Goal: Task Accomplishment & Management: Use online tool/utility

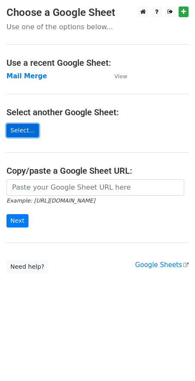
click at [29, 131] on link "Select..." at bounding box center [22, 130] width 32 height 13
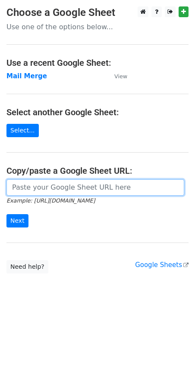
click at [53, 182] on input "url" at bounding box center [94, 188] width 177 height 16
paste input "https://docs.google.com/spreadsheets/d/1IeQMFs1ivbaVlYgMIw-MPxuLU5NOFtEtueLOKBh…"
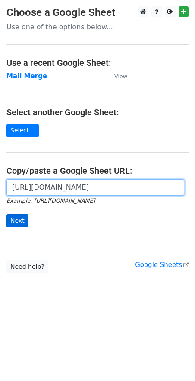
type input "https://docs.google.com/spreadsheets/d/1IeQMFs1ivbaVlYgMIw-MPxuLU5NOFtEtueLOKBh…"
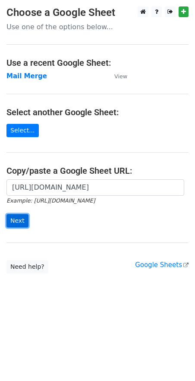
click at [18, 219] on input "Next" at bounding box center [17, 220] width 22 height 13
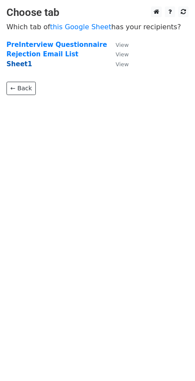
click at [15, 65] on strong "Sheet1" at bounding box center [18, 64] width 25 height 8
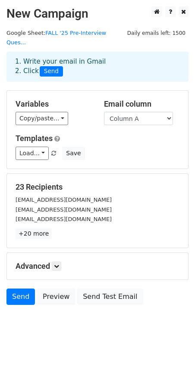
click at [128, 116] on div "Variables Copy/paste... {{Column A}} {{Column B}} Email column Column A Column …" at bounding box center [97, 130] width 181 height 78
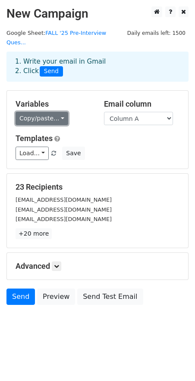
click at [37, 115] on link "Copy/paste..." at bounding box center [41, 118] width 53 height 13
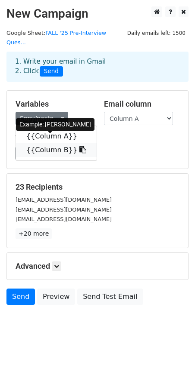
click at [45, 143] on link "{{Column B}}" at bounding box center [56, 150] width 81 height 14
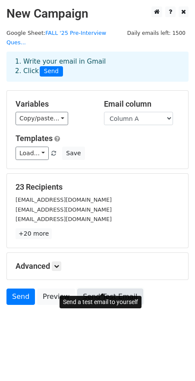
click at [118, 289] on link "Send Test Email" at bounding box center [109, 297] width 65 height 16
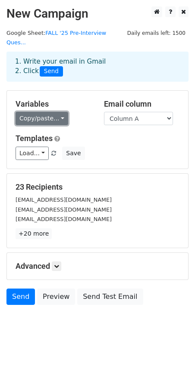
click at [37, 114] on link "Copy/paste..." at bounding box center [41, 118] width 53 height 13
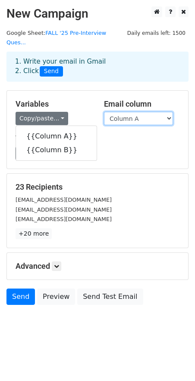
click at [129, 112] on select "Column A Column B" at bounding box center [138, 118] width 69 height 13
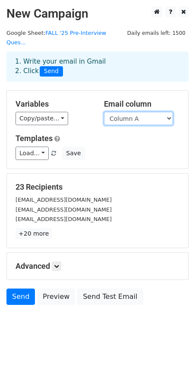
click at [104, 112] on select "Column A Column B" at bounding box center [138, 118] width 69 height 13
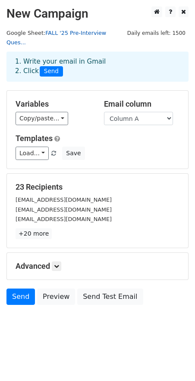
click at [78, 34] on link "FALL '25 Pre-Interview Ques..." at bounding box center [55, 38] width 99 height 16
click at [55, 262] on link at bounding box center [56, 266] width 9 height 9
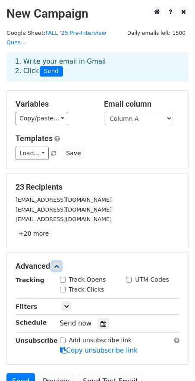
click at [56, 264] on icon at bounding box center [56, 266] width 5 height 5
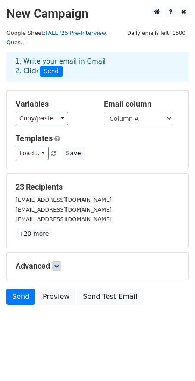
click at [61, 34] on link "FALL '25 Pre-Interview Ques..." at bounding box center [55, 38] width 99 height 16
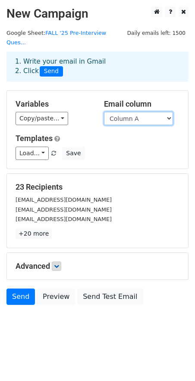
click at [124, 112] on select "Column A Column B" at bounding box center [138, 118] width 69 height 13
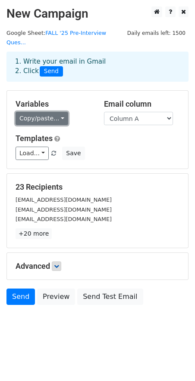
click at [40, 112] on link "Copy/paste..." at bounding box center [41, 118] width 53 height 13
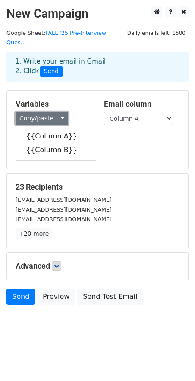
click at [59, 112] on link "Copy/paste..." at bounding box center [41, 118] width 53 height 13
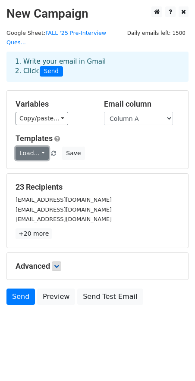
click at [40, 147] on link "Load..." at bounding box center [31, 153] width 33 height 13
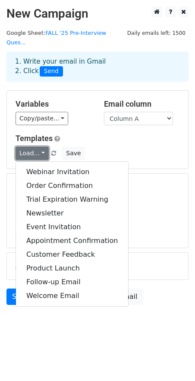
click at [40, 147] on link "Load..." at bounding box center [31, 153] width 33 height 13
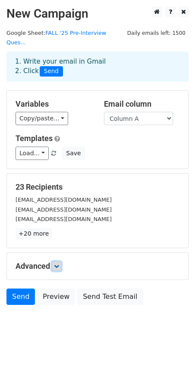
click at [58, 262] on link at bounding box center [56, 266] width 9 height 9
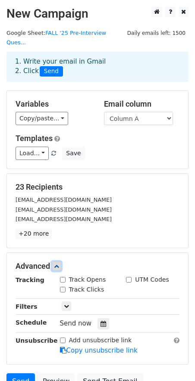
click at [58, 262] on link at bounding box center [56, 266] width 9 height 9
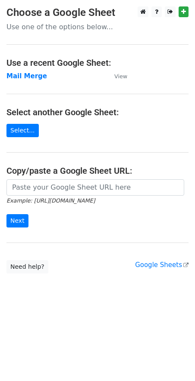
click at [63, 93] on main "Choose a Google Sheet Use one of the options below... Use a recent Google Sheet…" at bounding box center [97, 139] width 195 height 267
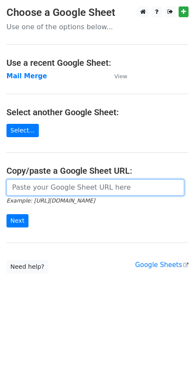
click at [46, 193] on input "url" at bounding box center [94, 188] width 177 height 16
paste input "https://docs.google.com/spreadsheets/d/1IeQMFs1ivbaVlYgMIw-MPxuLU5NOFtEtueLOKBh…"
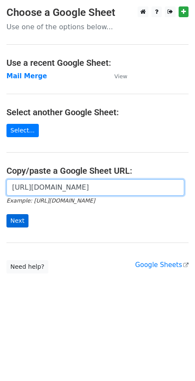
type input "https://docs.google.com/spreadsheets/d/1IeQMFs1ivbaVlYgMIw-MPxuLU5NOFtEtueLOKBh…"
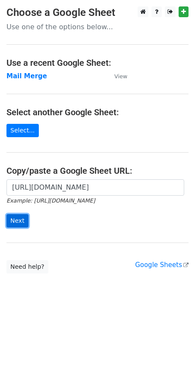
scroll to position [0, 0]
click at [17, 219] on input "Next" at bounding box center [17, 220] width 22 height 13
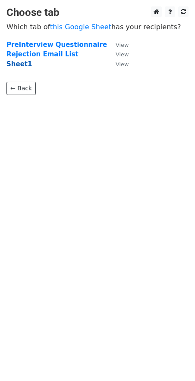
click at [20, 64] on strong "Sheet1" at bounding box center [18, 64] width 25 height 8
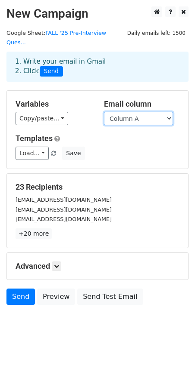
click at [144, 112] on select "Column A Column B Column C" at bounding box center [138, 118] width 69 height 13
click at [104, 112] on select "Column A Column B Column C" at bounding box center [138, 118] width 69 height 13
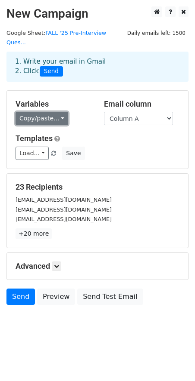
click at [40, 112] on link "Copy/paste..." at bounding box center [41, 118] width 53 height 13
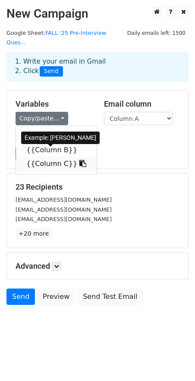
click at [46, 157] on link "{{Column C}}" at bounding box center [56, 164] width 81 height 14
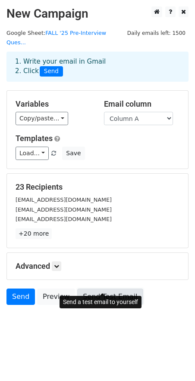
click at [95, 289] on link "Send Test Email" at bounding box center [109, 297] width 65 height 16
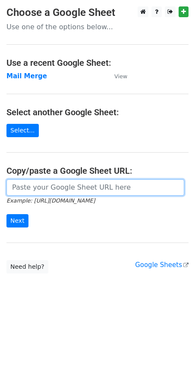
click at [64, 186] on input "url" at bounding box center [94, 188] width 177 height 16
paste input "https://docs.google.com/spreadsheets/d/1IeQMFs1ivbaVlYgMIw-MPxuLU5NOFtEtueLOKBh…"
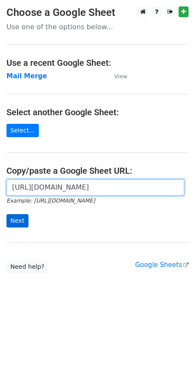
type input "https://docs.google.com/spreadsheets/d/1IeQMFs1ivbaVlYgMIw-MPxuLU5NOFtEtueLOKBh…"
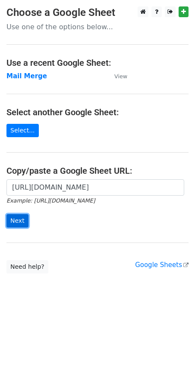
click at [16, 214] on input "Next" at bounding box center [17, 220] width 22 height 13
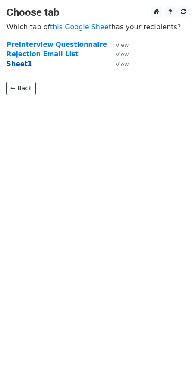
click at [22, 67] on strong "Sheet1" at bounding box center [18, 64] width 25 height 8
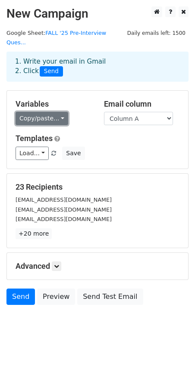
click at [40, 112] on link "Copy/paste..." at bounding box center [41, 118] width 53 height 13
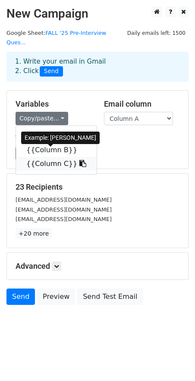
click at [53, 157] on link "{{Column C}}" at bounding box center [56, 164] width 81 height 14
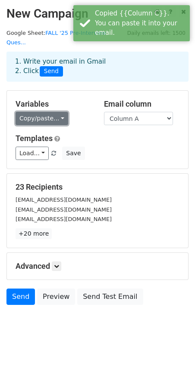
click at [31, 112] on link "Copy/paste..." at bounding box center [41, 118] width 53 height 13
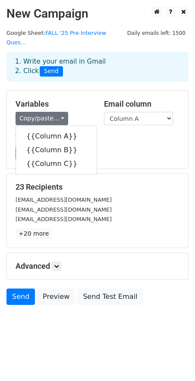
click at [155, 195] on div "[EMAIL_ADDRESS][DOMAIN_NAME]" at bounding box center [97, 200] width 177 height 10
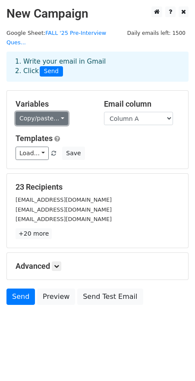
click at [46, 112] on link "Copy/paste..." at bounding box center [41, 118] width 53 height 13
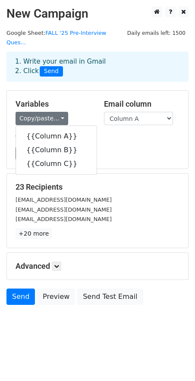
click at [148, 216] on div "23 Recipients [EMAIL_ADDRESS][DOMAIN_NAME] [EMAIL_ADDRESS][DOMAIN_NAME] [DOMAIN…" at bounding box center [97, 211] width 164 height 57
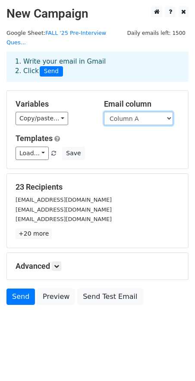
click at [134, 112] on select "Column A Column B Column C" at bounding box center [138, 118] width 69 height 13
click at [104, 112] on select "Column A Column B Column C" at bounding box center [138, 118] width 69 height 13
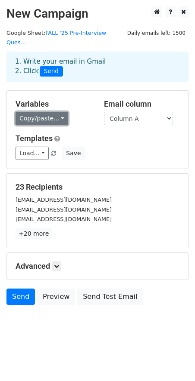
click at [35, 113] on link "Copy/paste..." at bounding box center [41, 118] width 53 height 13
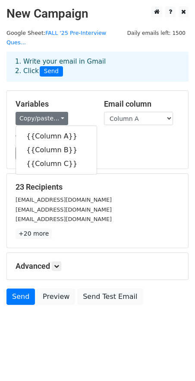
click at [172, 158] on div "Variables Copy/paste... {{Column A}} {{Column B}} {{Column C}} Email column Col…" at bounding box center [97, 130] width 181 height 78
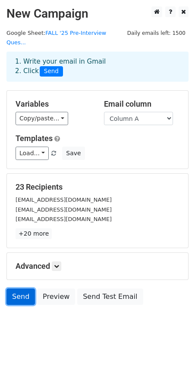
click at [21, 289] on link "Send" at bounding box center [20, 297] width 28 height 16
